Goal: Task Accomplishment & Management: Manage account settings

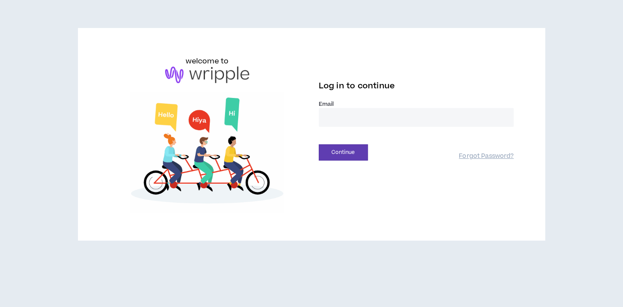
click at [348, 121] on input "email" at bounding box center [416, 117] width 195 height 19
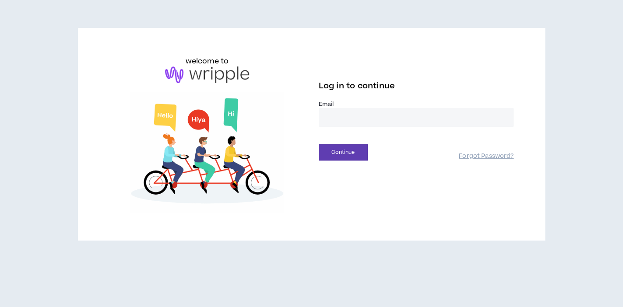
click at [348, 121] on input "email" at bounding box center [416, 117] width 195 height 19
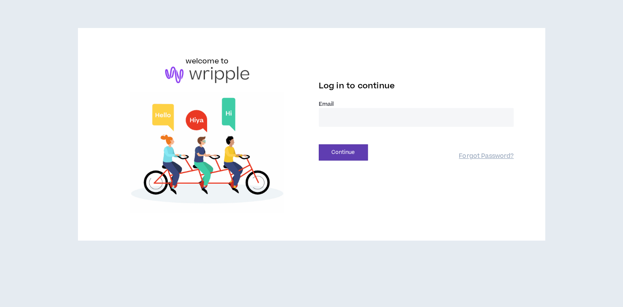
click at [348, 121] on input "email" at bounding box center [416, 117] width 195 height 19
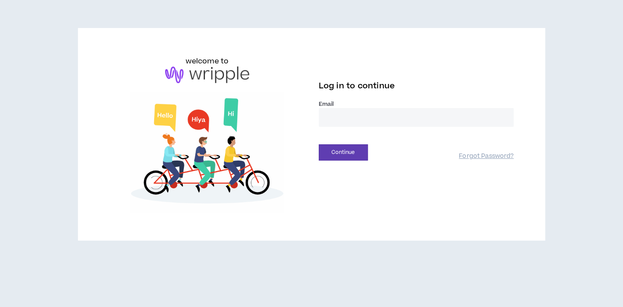
click at [348, 121] on input "email" at bounding box center [416, 117] width 195 height 19
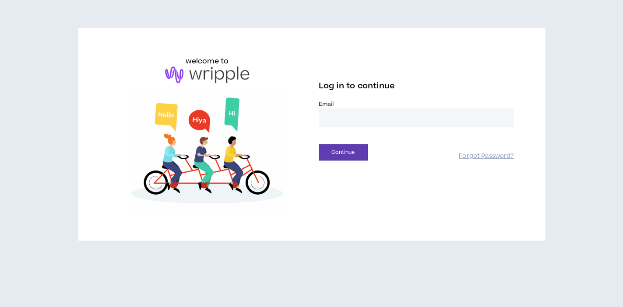
click at [348, 121] on input "email" at bounding box center [416, 117] width 195 height 19
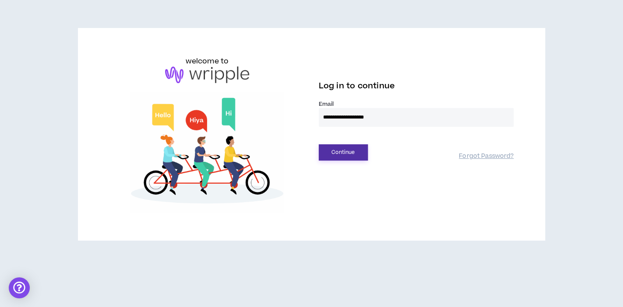
type input "**********"
click at [344, 145] on button "Continue" at bounding box center [343, 152] width 49 height 16
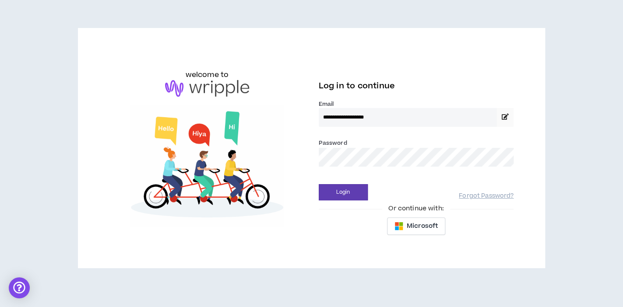
click at [319, 184] on button "Login" at bounding box center [343, 192] width 49 height 16
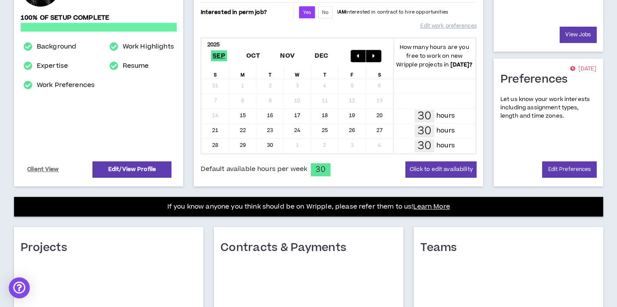
scroll to position [254, 0]
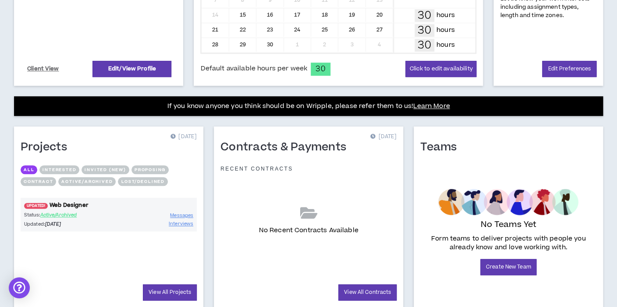
click at [59, 203] on link "UPDATED! Web Designer" at bounding box center [109, 205] width 176 height 8
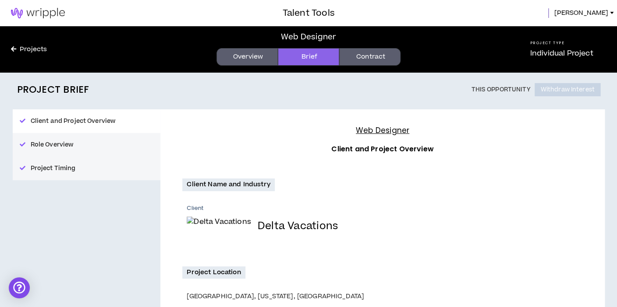
click at [50, 7] on link at bounding box center [38, 13] width 76 height 26
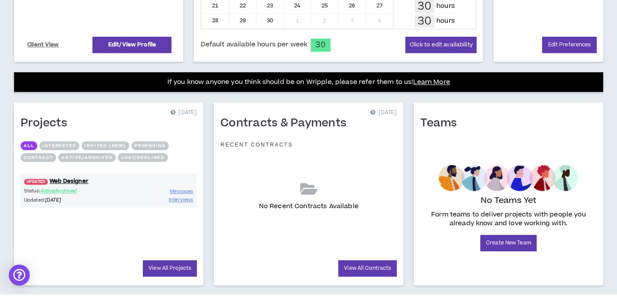
scroll to position [278, 0]
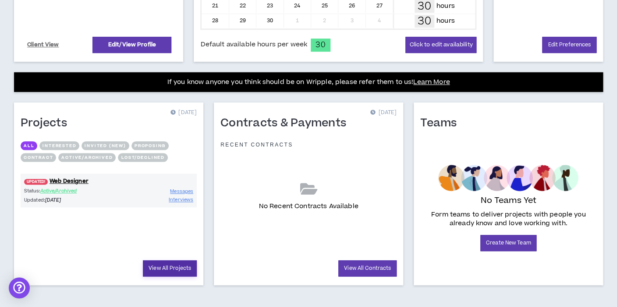
click at [174, 266] on link "View All Projects" at bounding box center [170, 269] width 54 height 16
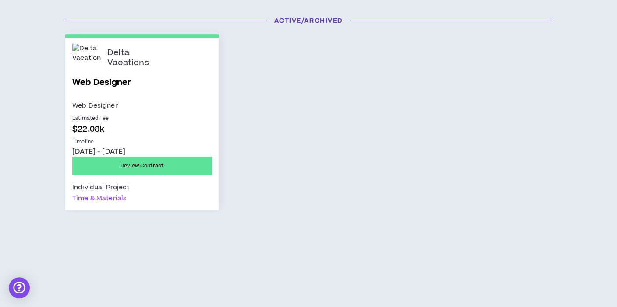
scroll to position [121, 0]
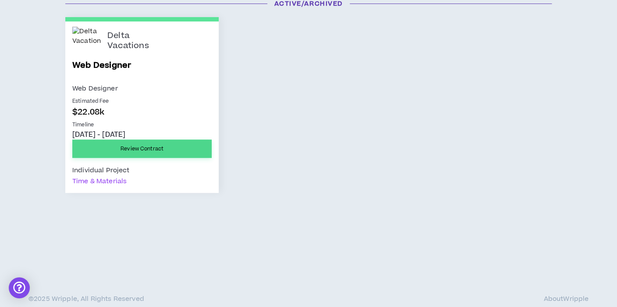
click at [168, 154] on link "Review Contract" at bounding box center [141, 149] width 139 height 18
